Goal: Obtain resource: Obtain resource

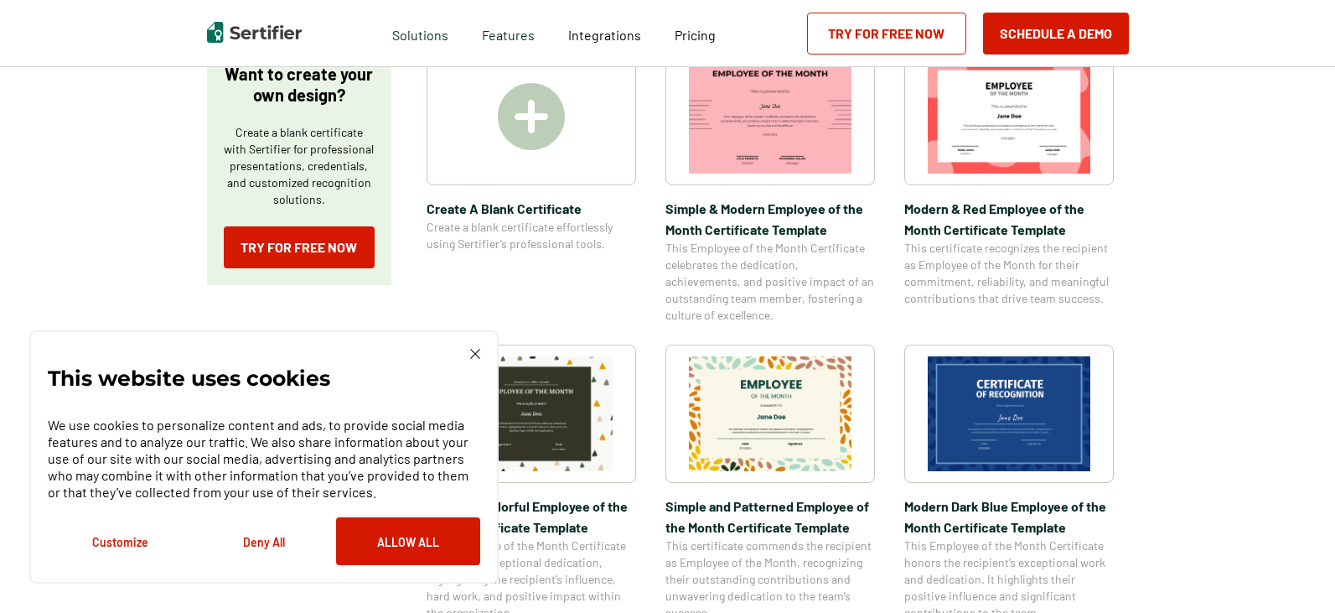
scroll to position [335, 0]
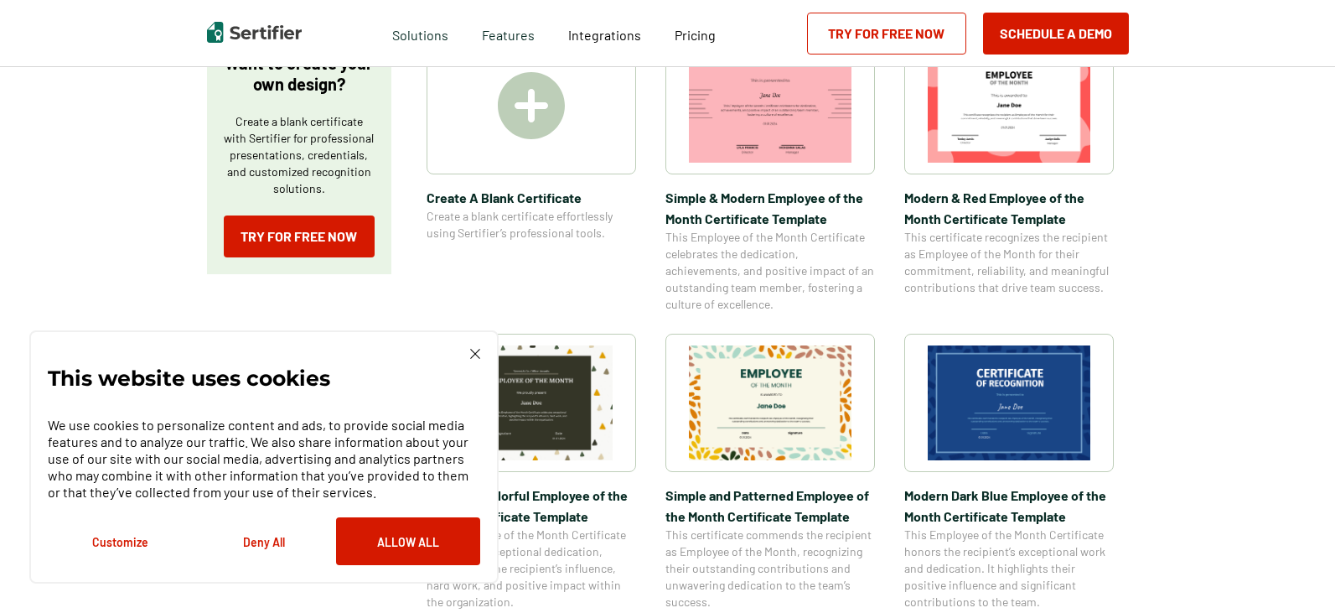
click at [988, 396] on img at bounding box center [1009, 402] width 163 height 115
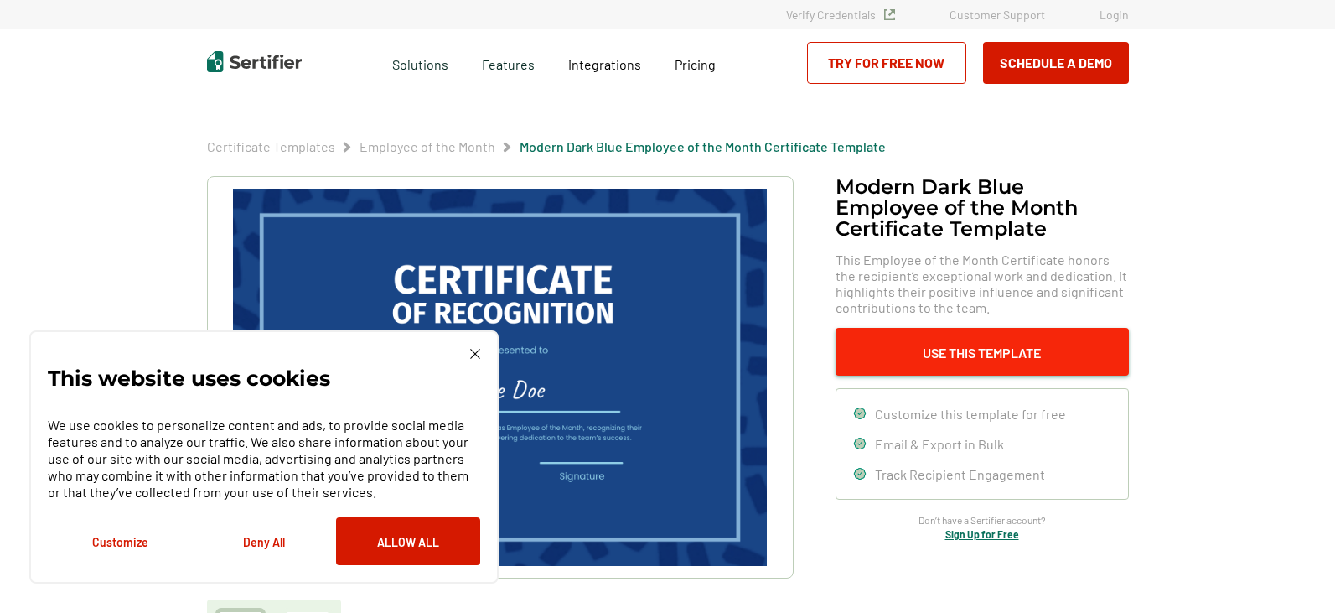
click at [958, 356] on button "Use This Template" at bounding box center [981, 352] width 293 height 48
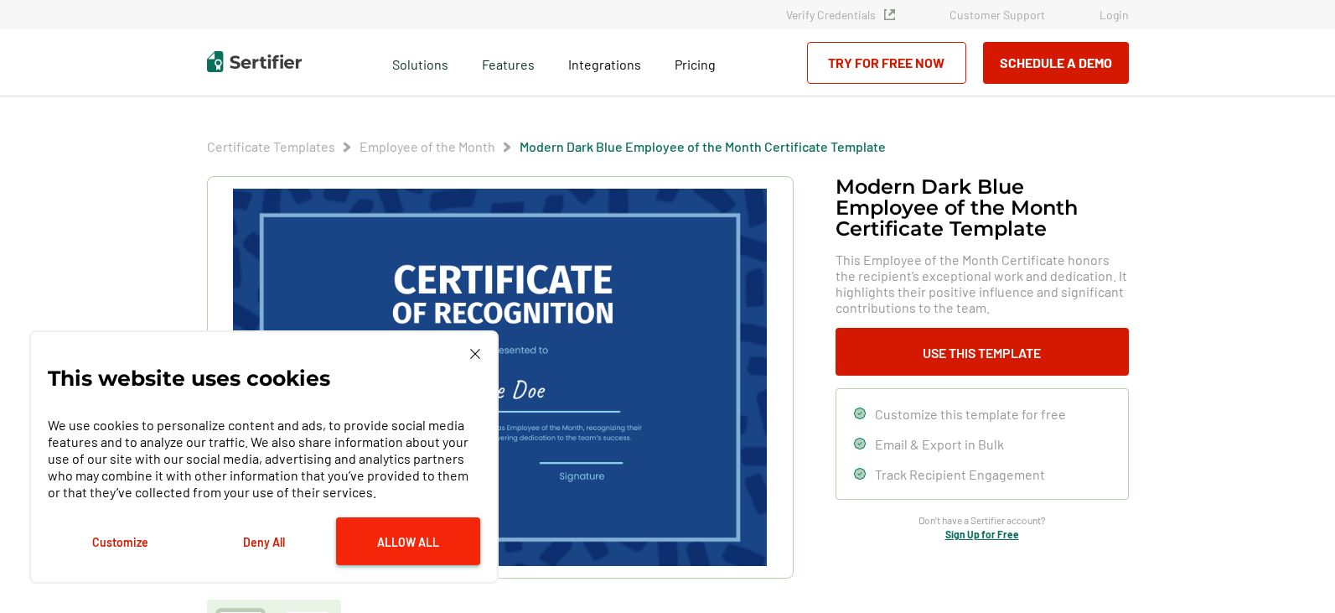
click at [436, 549] on button "Allow All" at bounding box center [408, 541] width 144 height 48
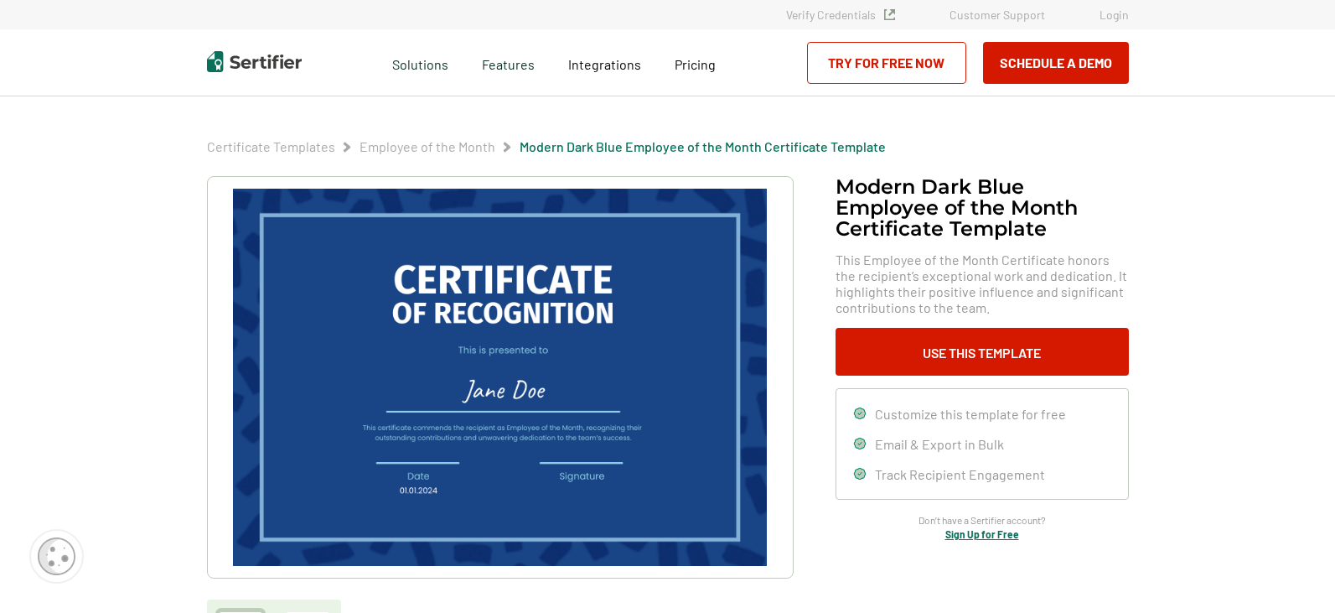
scroll to position [84, 0]
